Goal: Task Accomplishment & Management: Use online tool/utility

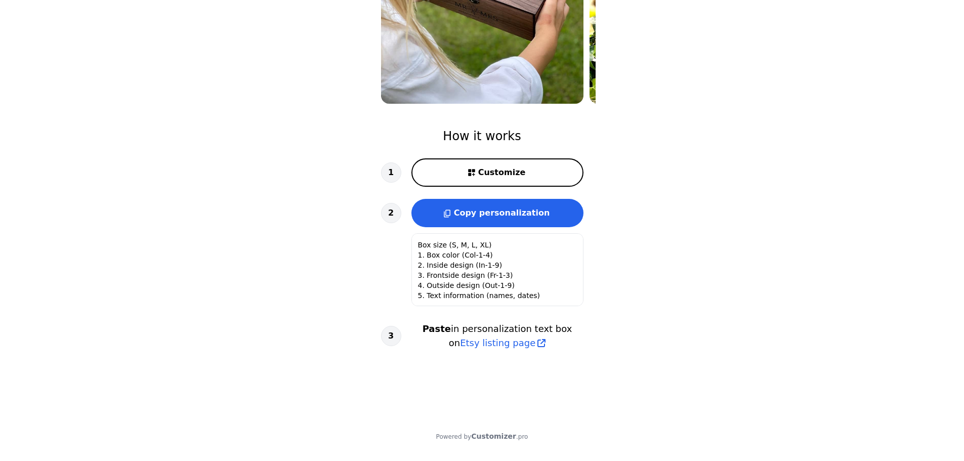
scroll to position [74, 0]
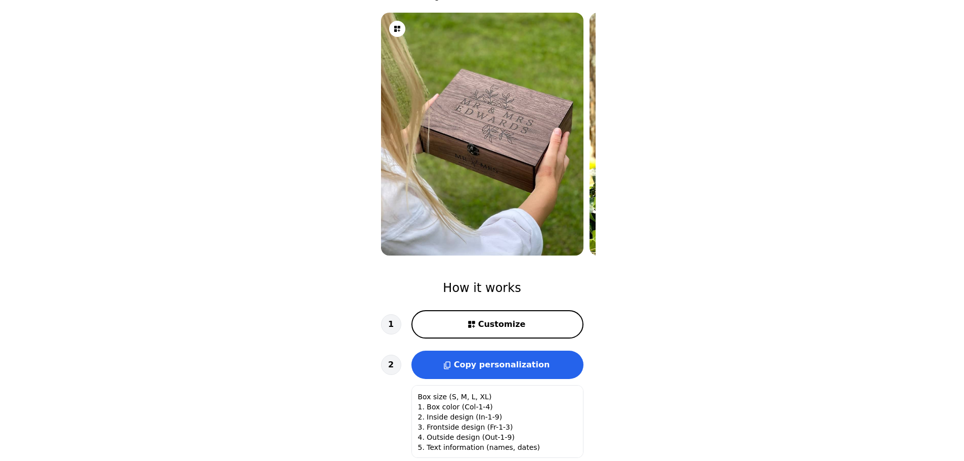
click at [593, 142] on img at bounding box center [690, 134] width 202 height 270
click at [400, 29] on icon at bounding box center [397, 29] width 8 height 8
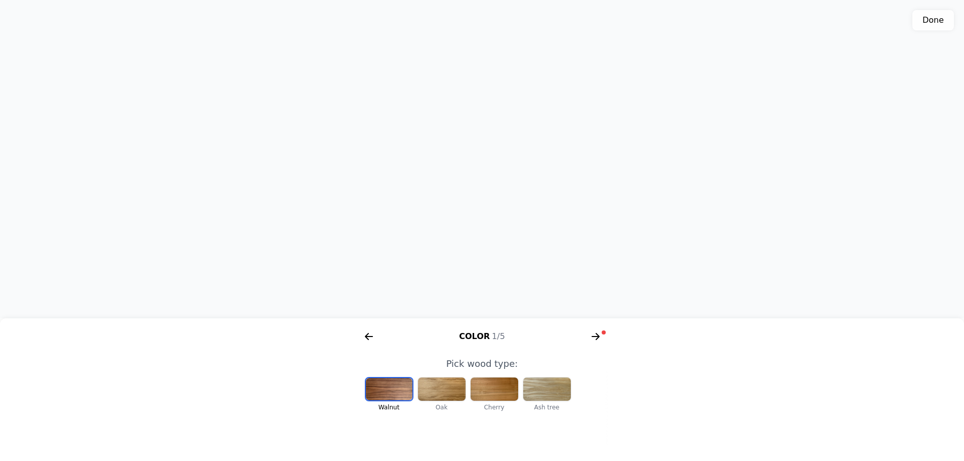
scroll to position [0, 208]
click at [445, 394] on div at bounding box center [442, 388] width 48 height 23
click at [483, 391] on div at bounding box center [494, 388] width 48 height 23
click at [559, 397] on div at bounding box center [547, 388] width 48 height 23
click at [441, 391] on div at bounding box center [442, 388] width 48 height 23
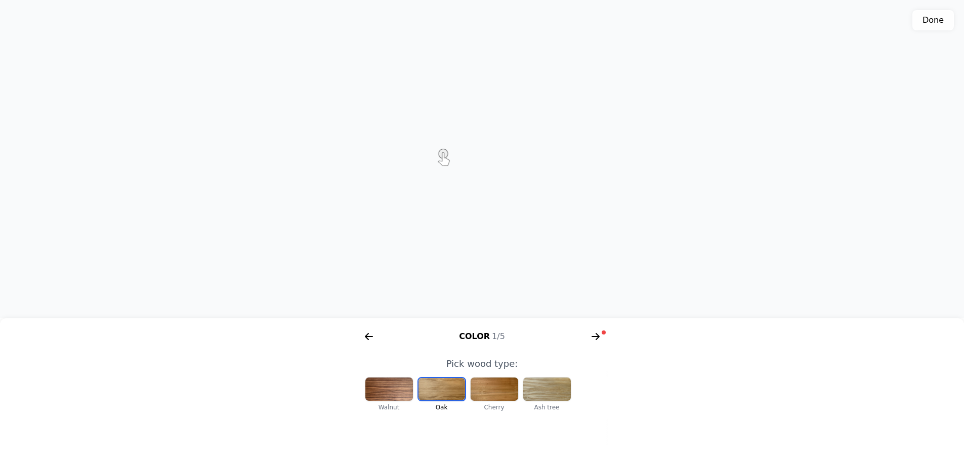
click at [595, 337] on icon "arrow right short" at bounding box center [595, 336] width 16 height 16
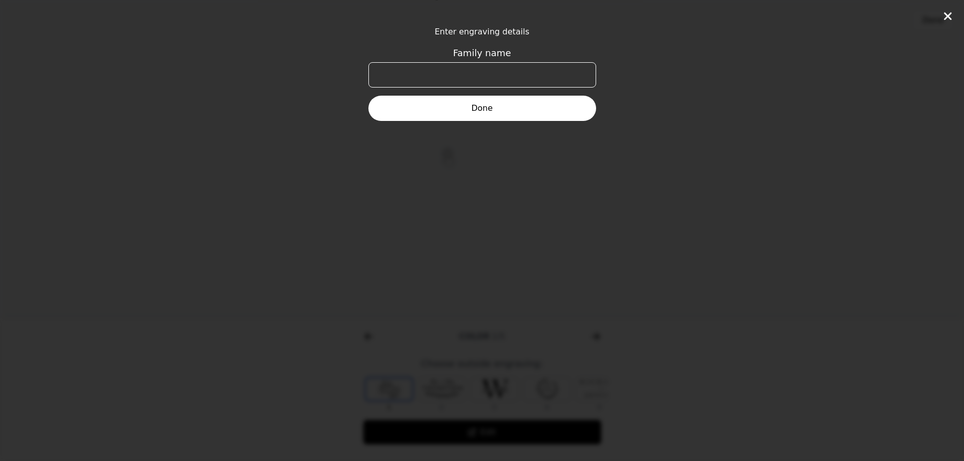
scroll to position [0, 388]
click at [461, 73] on input "Family name" at bounding box center [482, 74] width 228 height 25
type input "Vos"
click at [466, 107] on button "Done" at bounding box center [482, 108] width 228 height 25
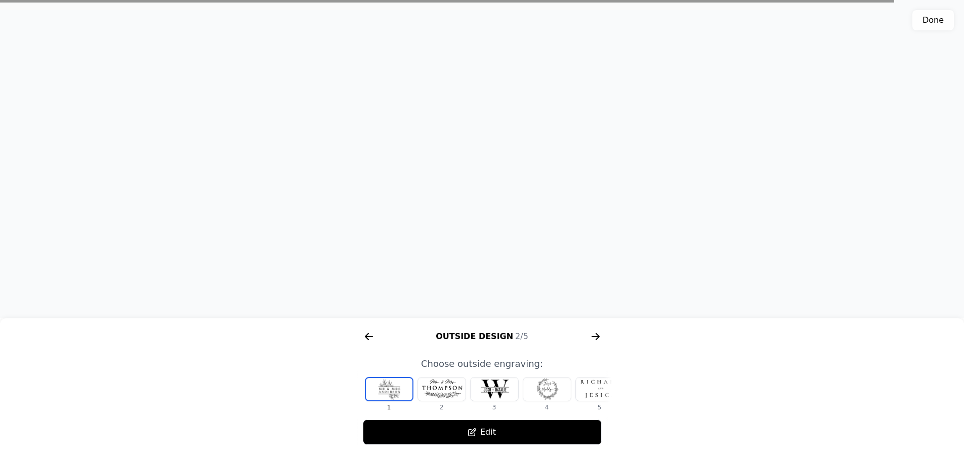
click at [458, 392] on div at bounding box center [442, 388] width 48 height 23
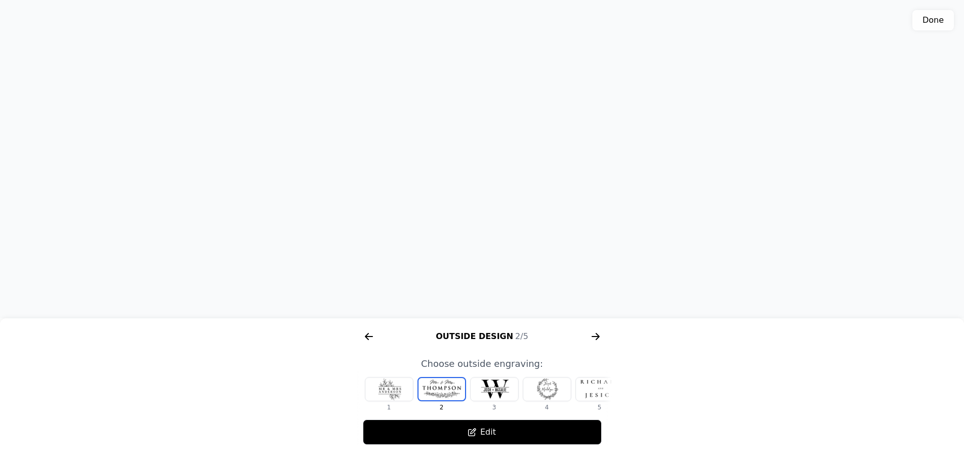
click at [545, 387] on div at bounding box center [547, 388] width 48 height 23
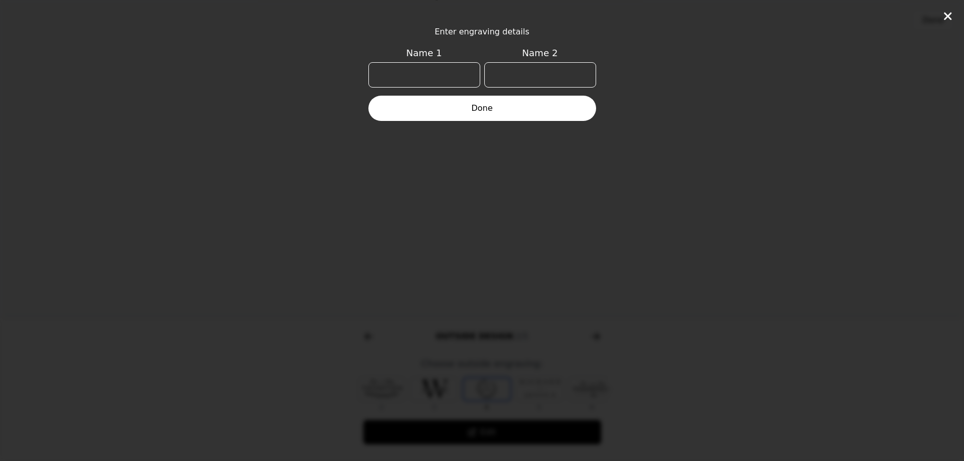
scroll to position [0, 65]
click at [948, 19] on icon at bounding box center [947, 16] width 12 height 12
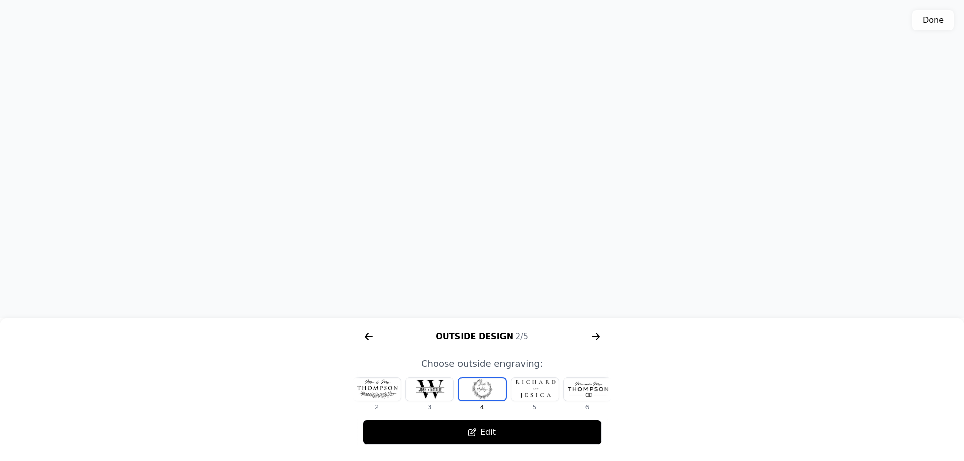
click at [924, 26] on button "Done" at bounding box center [932, 20] width 41 height 20
type textarea "Box size: M 1. Box color: Col-2 (Oak) 2. Inside design: In-2 3. Frontside desig…"
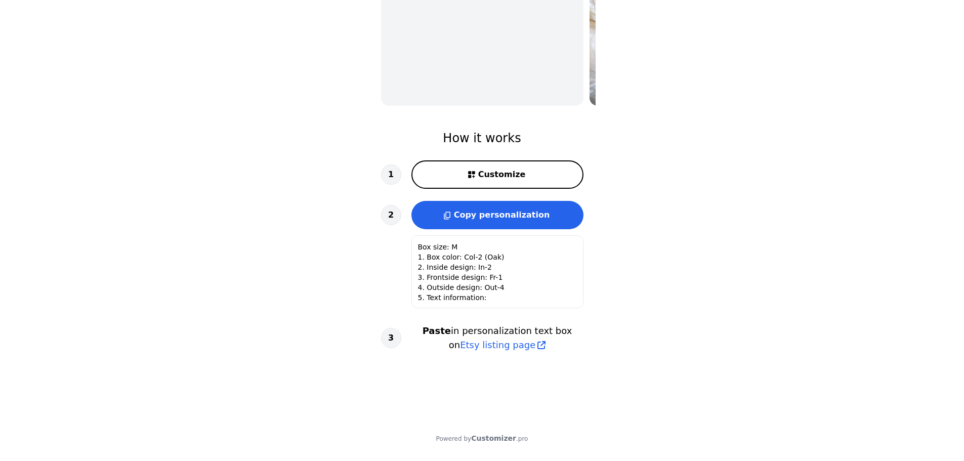
scroll to position [226, 0]
